Goal: Navigation & Orientation: Find specific page/section

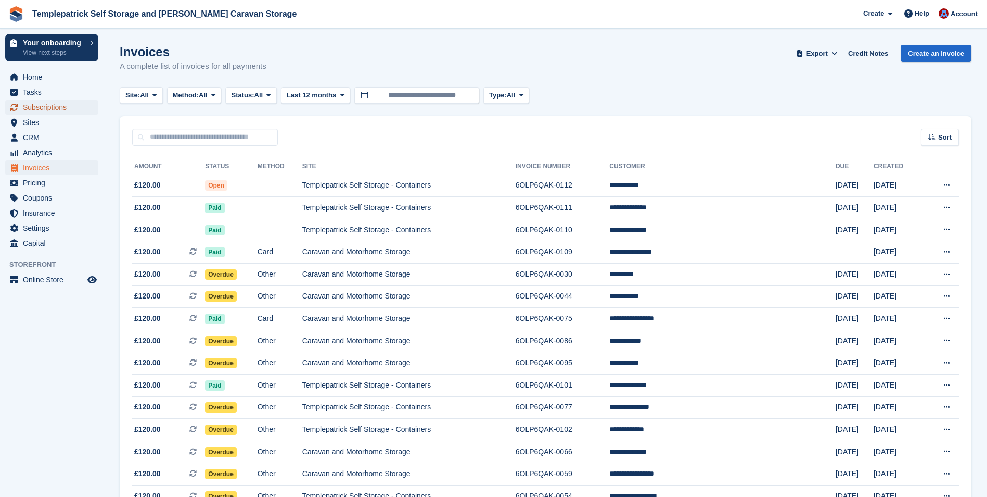
click at [27, 105] on span "Subscriptions" at bounding box center [54, 107] width 62 height 15
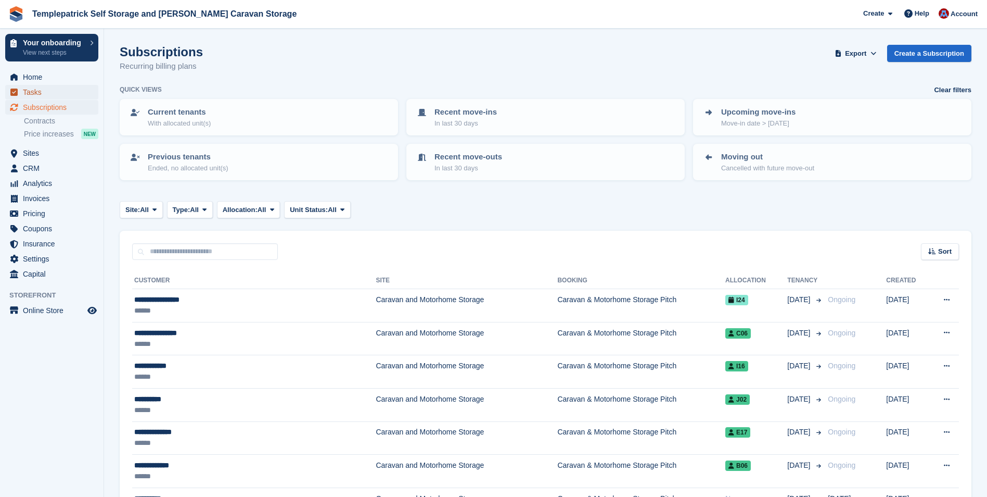
click at [30, 96] on span "Tasks" at bounding box center [54, 92] width 62 height 15
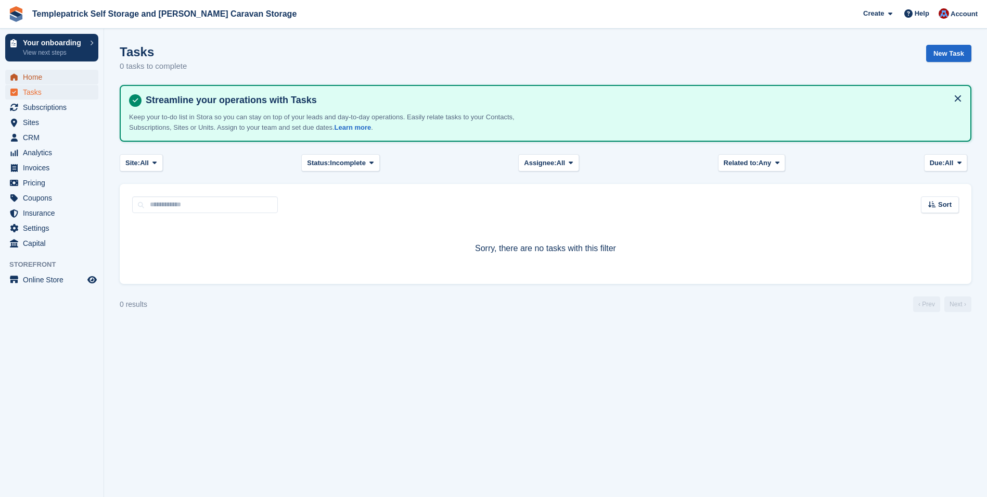
click at [32, 79] on span "Home" at bounding box center [54, 77] width 62 height 15
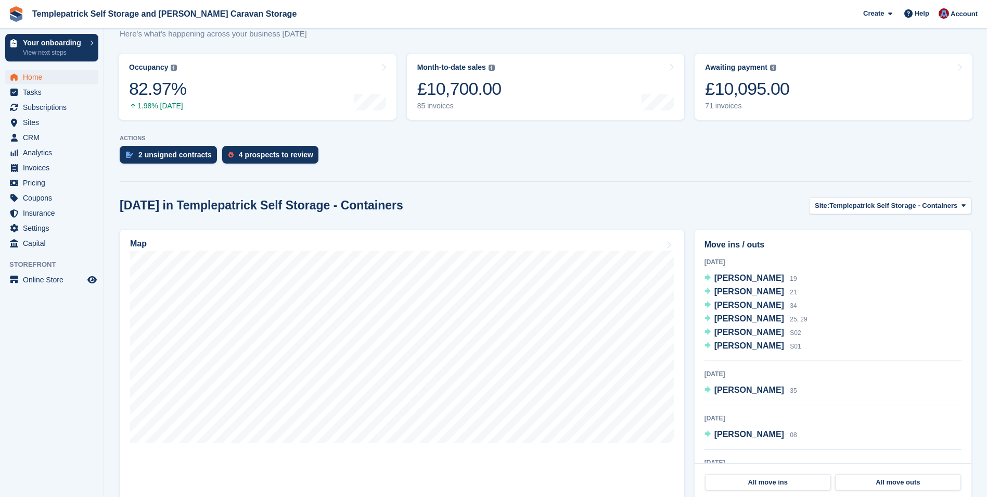
scroll to position [156, 0]
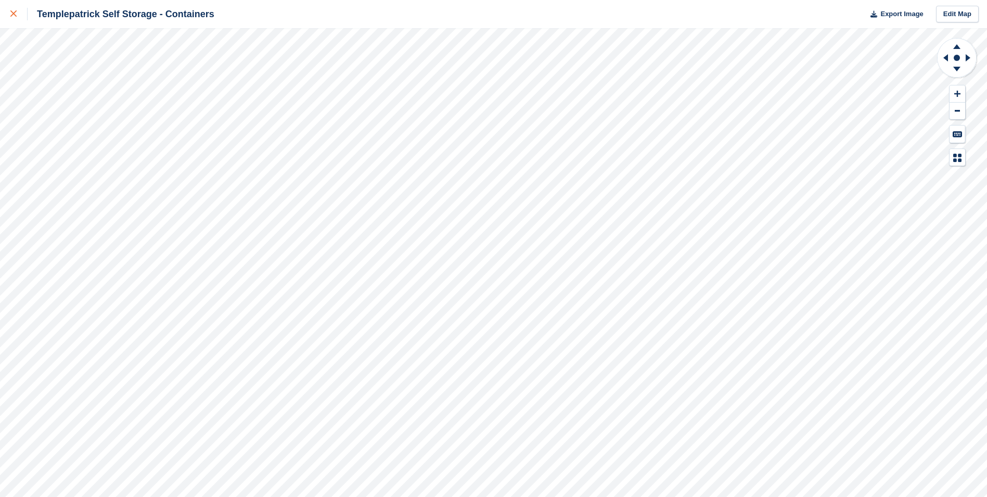
click at [10, 14] on icon at bounding box center [13, 13] width 6 height 6
